Goal: Find specific page/section: Find specific page/section

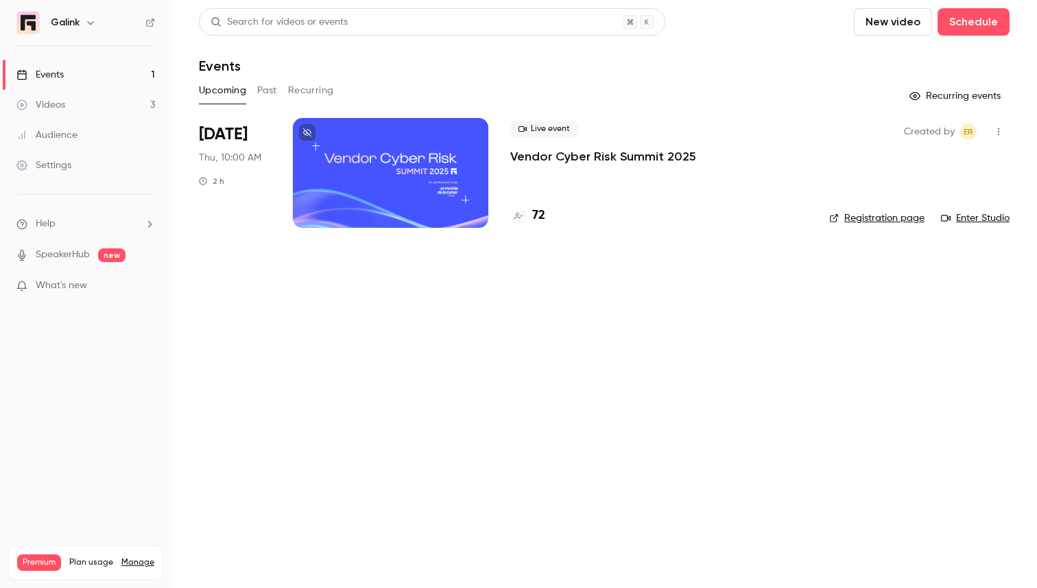
click at [524, 149] on p "Vendor Cyber Risk Summit 2025" at bounding box center [603, 156] width 186 height 16
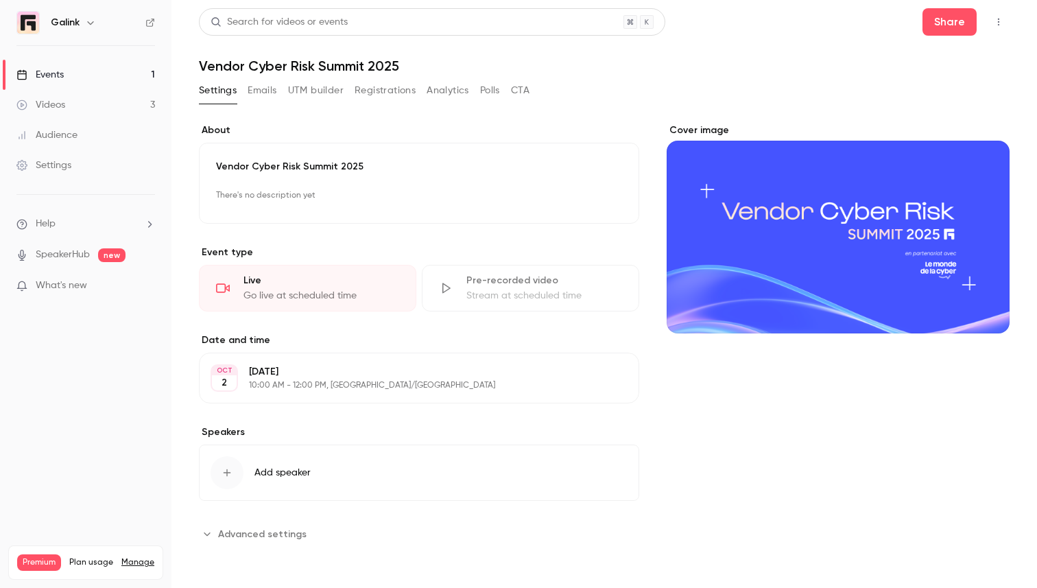
click at [386, 92] on button "Registrations" at bounding box center [385, 91] width 61 height 22
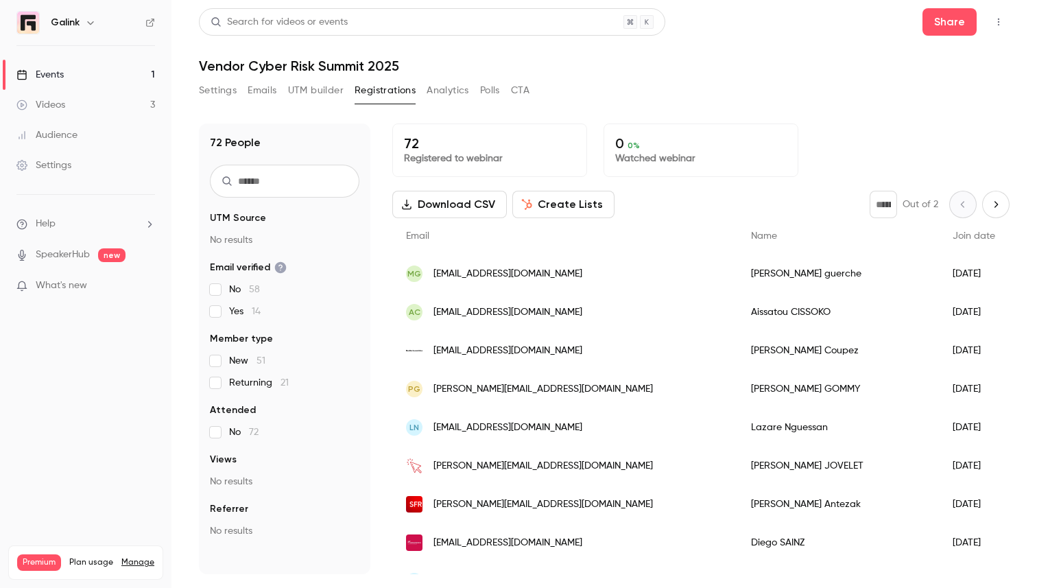
click at [60, 134] on div "Audience" at bounding box center [46, 135] width 61 height 14
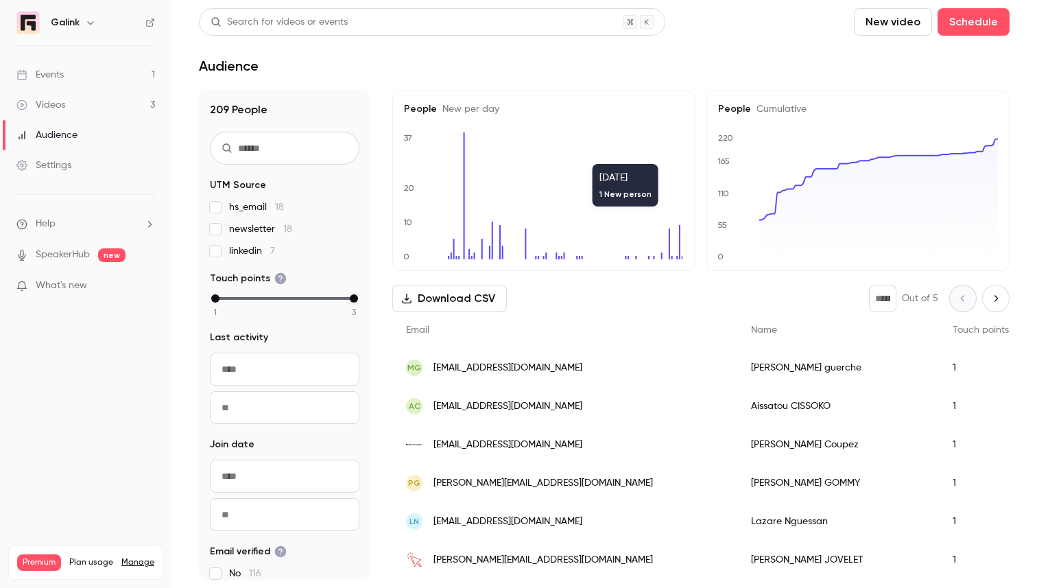
click at [113, 75] on link "Events 1" at bounding box center [86, 75] width 172 height 30
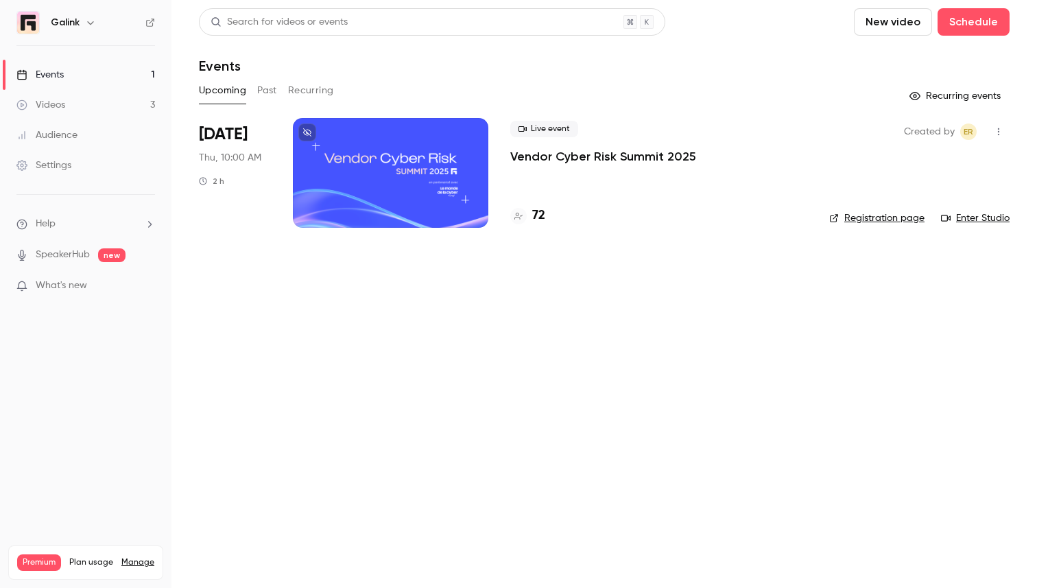
click at [568, 175] on div "Live event Vendor Cyber Risk Summit 2025 72" at bounding box center [658, 173] width 297 height 110
click at [565, 166] on div "Live event Vendor Cyber Risk Summit 2025 72" at bounding box center [658, 173] width 297 height 110
click at [572, 152] on p "Vendor Cyber Risk Summit 2025" at bounding box center [603, 156] width 186 height 16
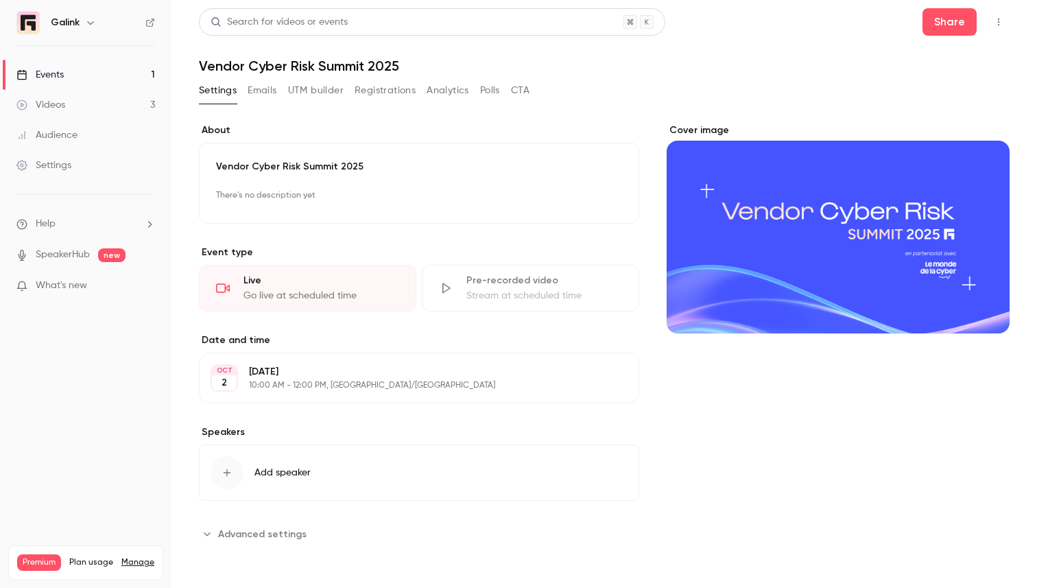
click at [394, 94] on button "Registrations" at bounding box center [385, 91] width 61 height 22
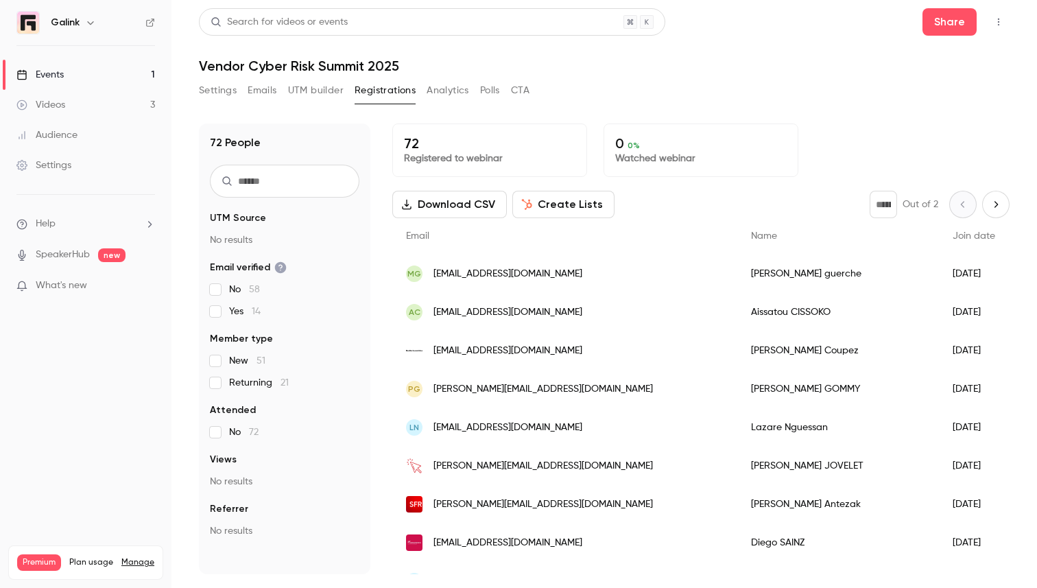
click at [66, 64] on link "Events 1" at bounding box center [86, 75] width 172 height 30
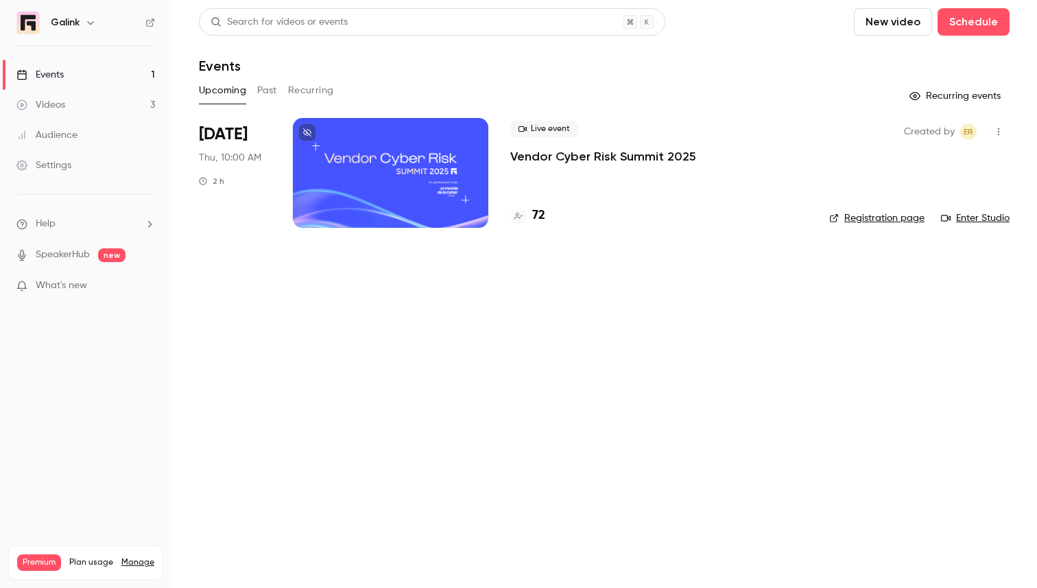
click at [557, 157] on p "Vendor Cyber Risk Summit 2025" at bounding box center [603, 156] width 186 height 16
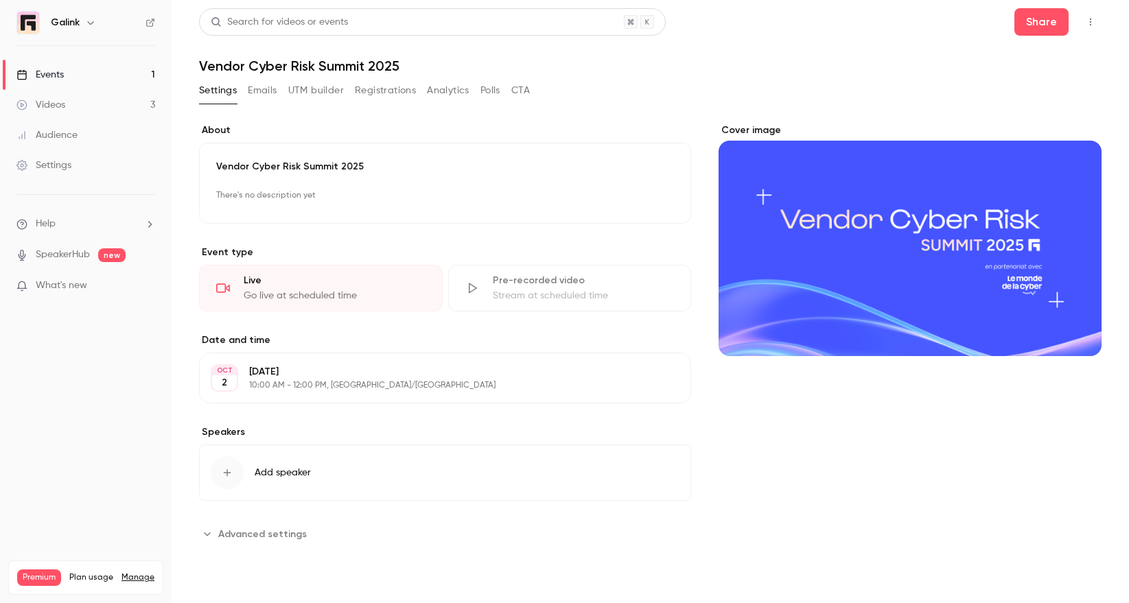
click at [94, 67] on link "Events 1" at bounding box center [86, 75] width 172 height 30
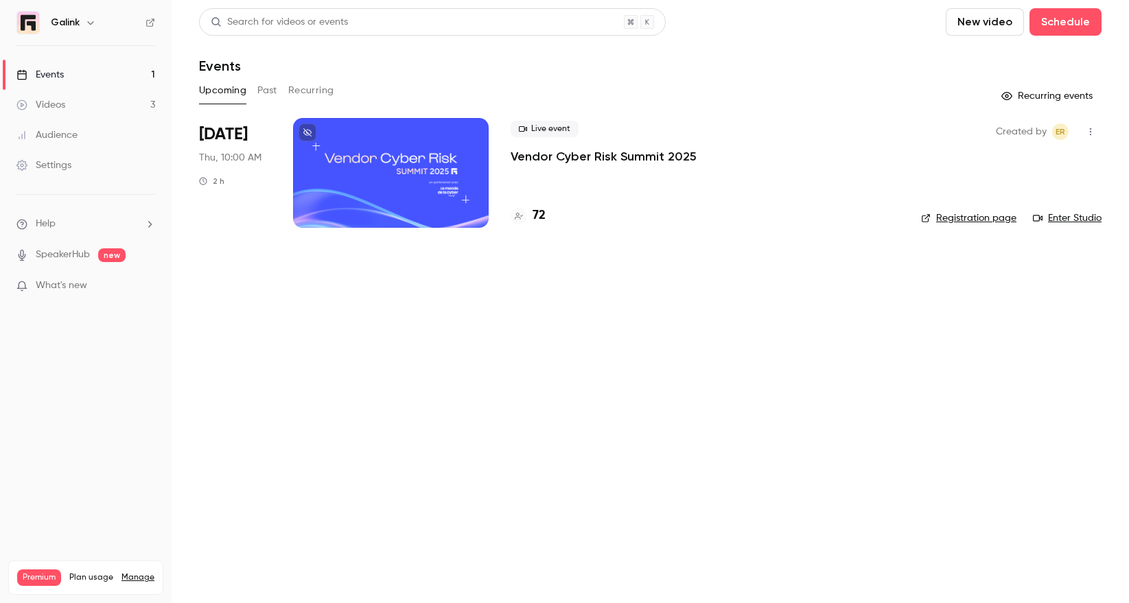
click at [550, 155] on p "Vendor Cyber Risk Summit 2025" at bounding box center [603, 156] width 186 height 16
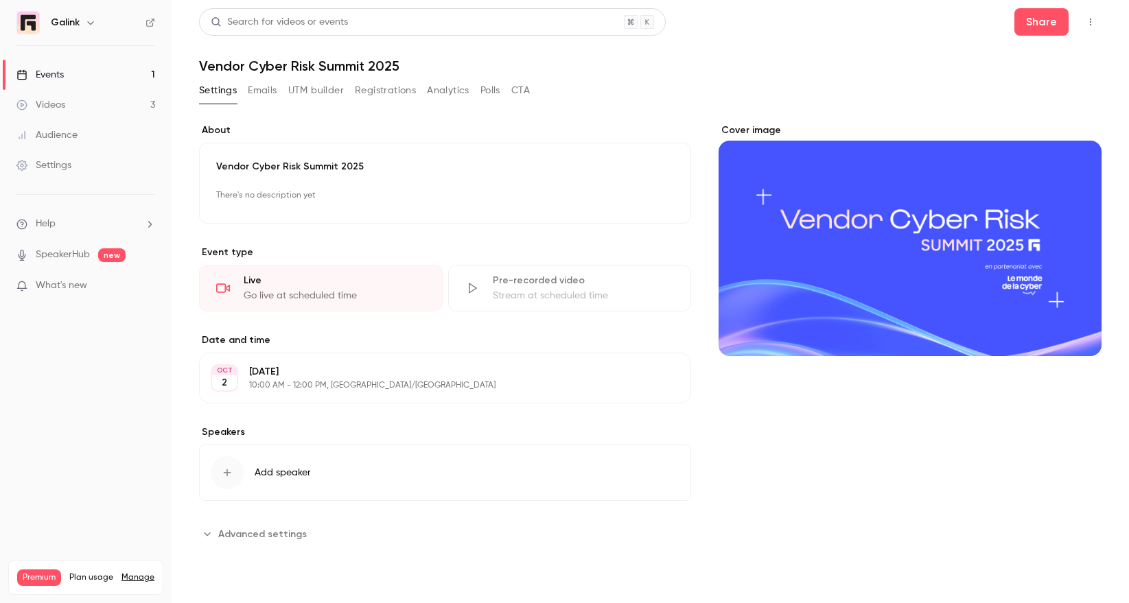
click at [387, 89] on button "Registrations" at bounding box center [385, 91] width 61 height 22
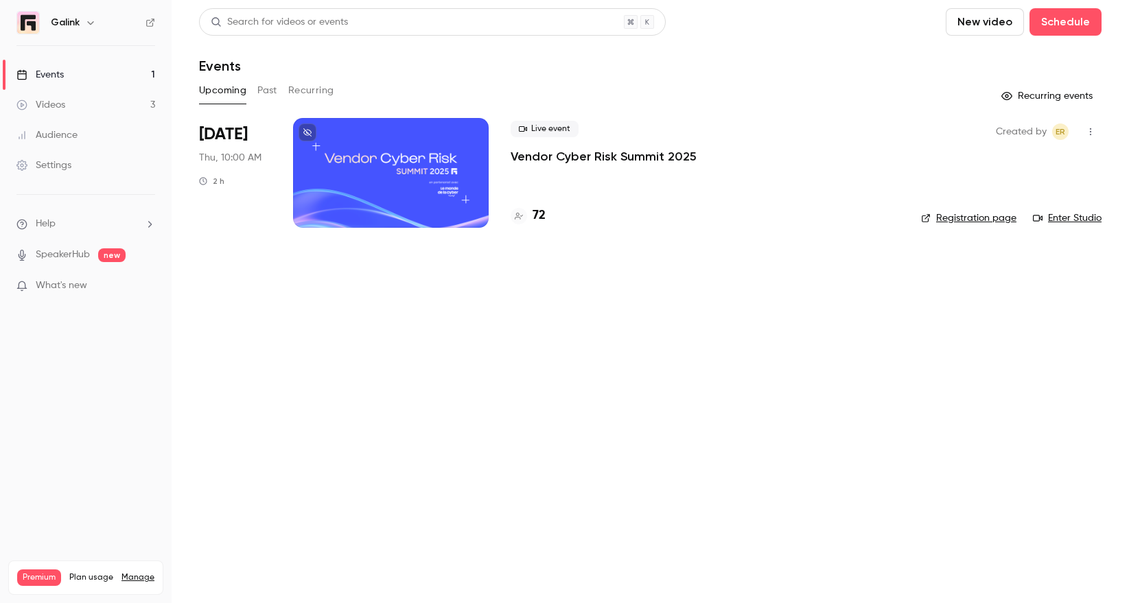
click at [576, 162] on p "Vendor Cyber Risk Summit 2025" at bounding box center [603, 156] width 186 height 16
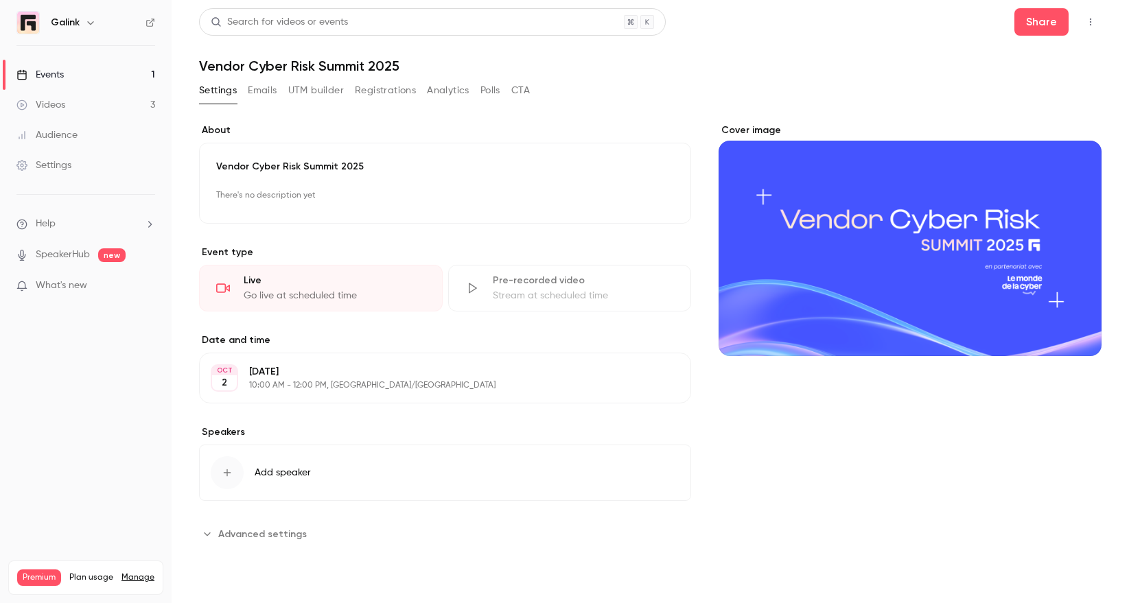
click at [265, 95] on button "Emails" at bounding box center [262, 91] width 29 height 22
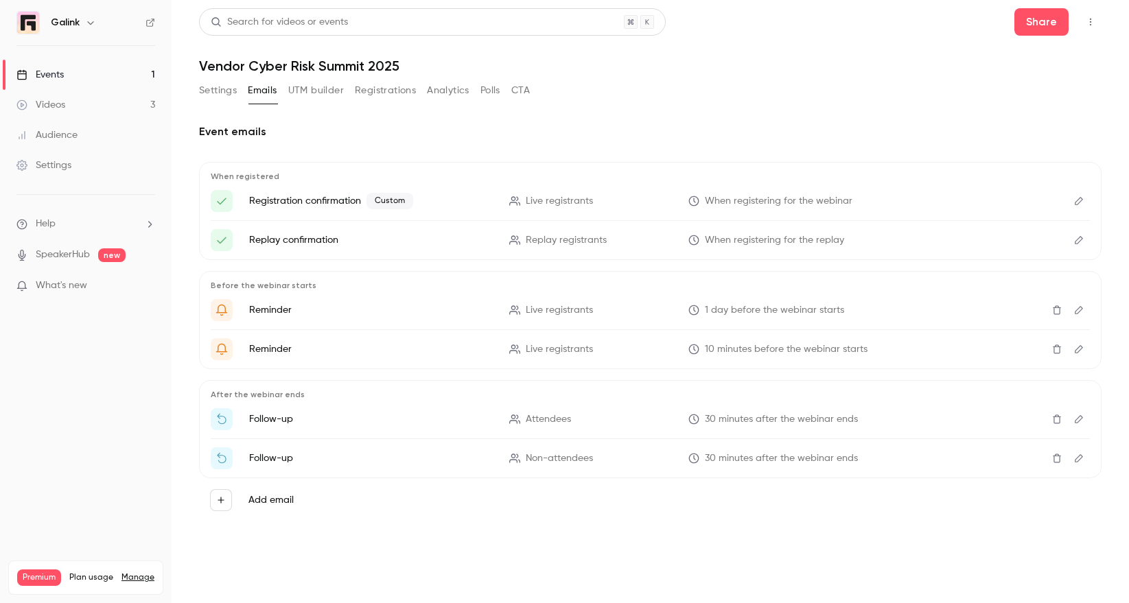
click at [66, 96] on link "Videos 3" at bounding box center [86, 105] width 172 height 30
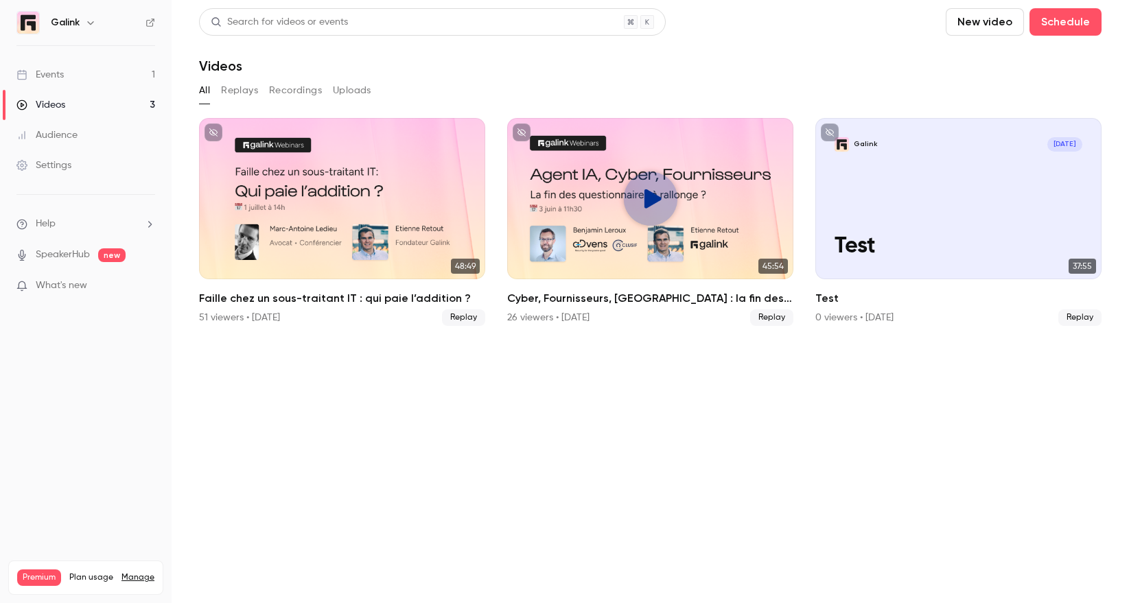
click at [77, 69] on link "Events 1" at bounding box center [86, 75] width 172 height 30
